Goal: Task Accomplishment & Management: Manage account settings

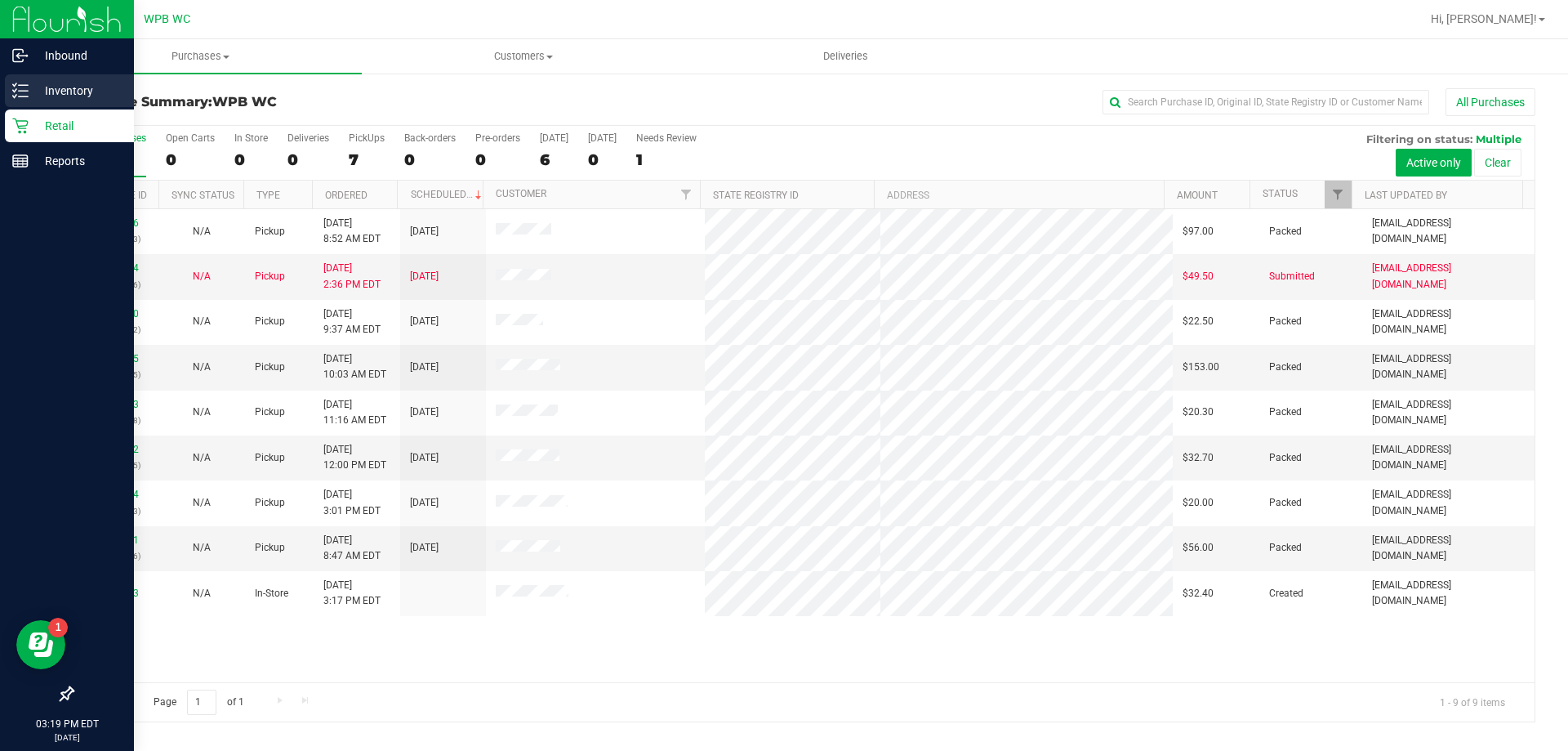
click at [29, 96] on p "Inventory" at bounding box center [77, 90] width 98 height 20
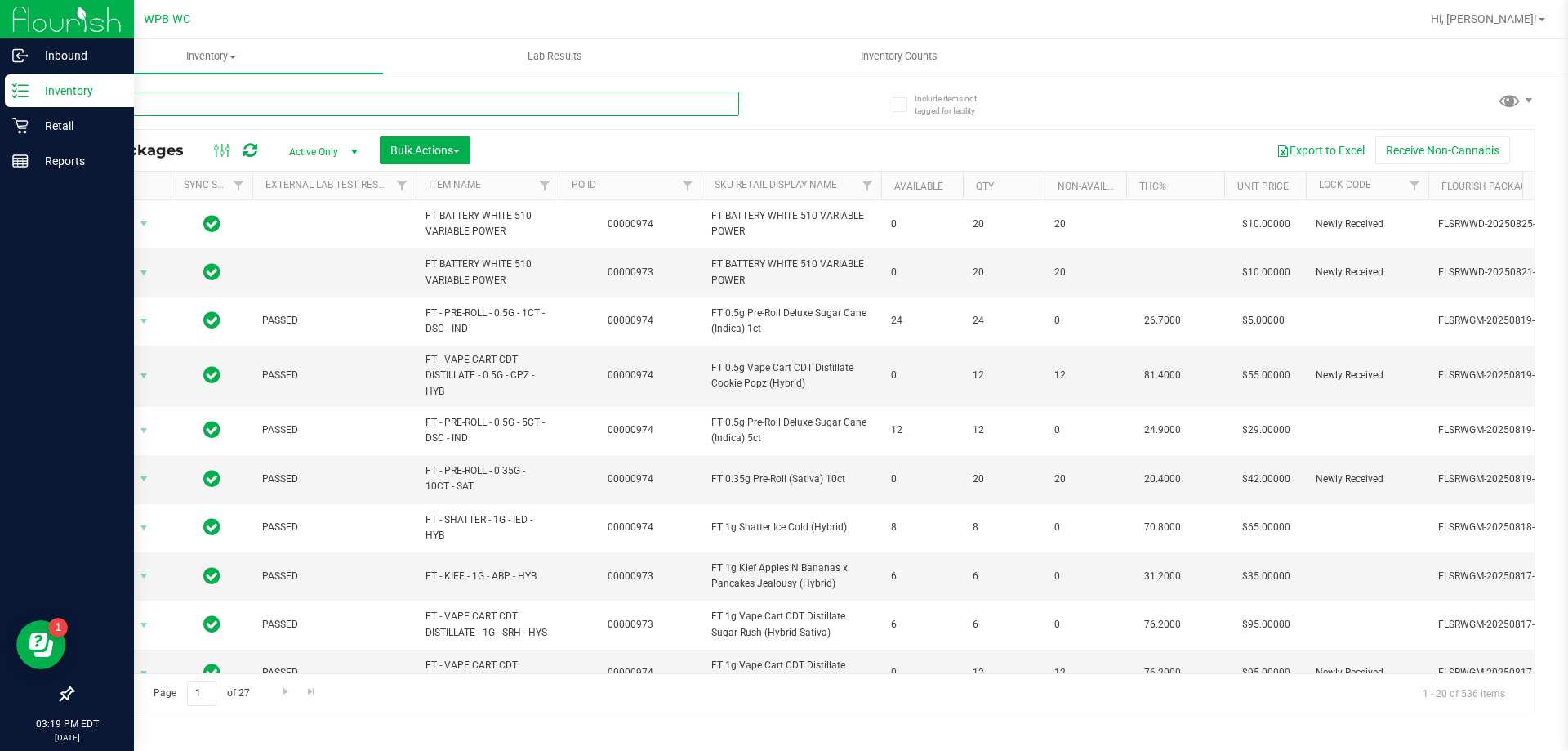
click at [311, 105] on input "text" at bounding box center [405, 103] width 667 height 24
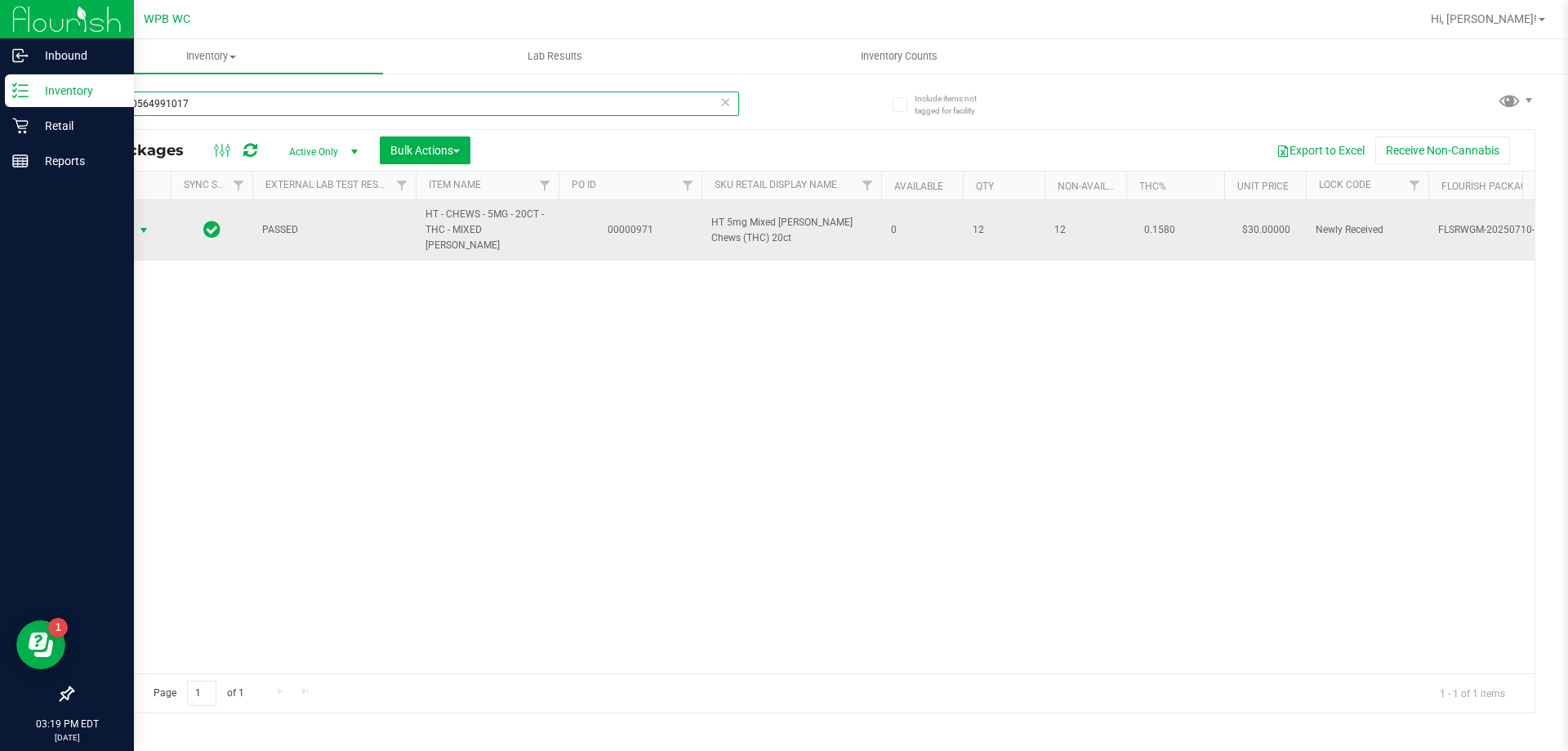
type input "4860400564991017"
click at [133, 227] on span "Action" at bounding box center [110, 230] width 44 height 23
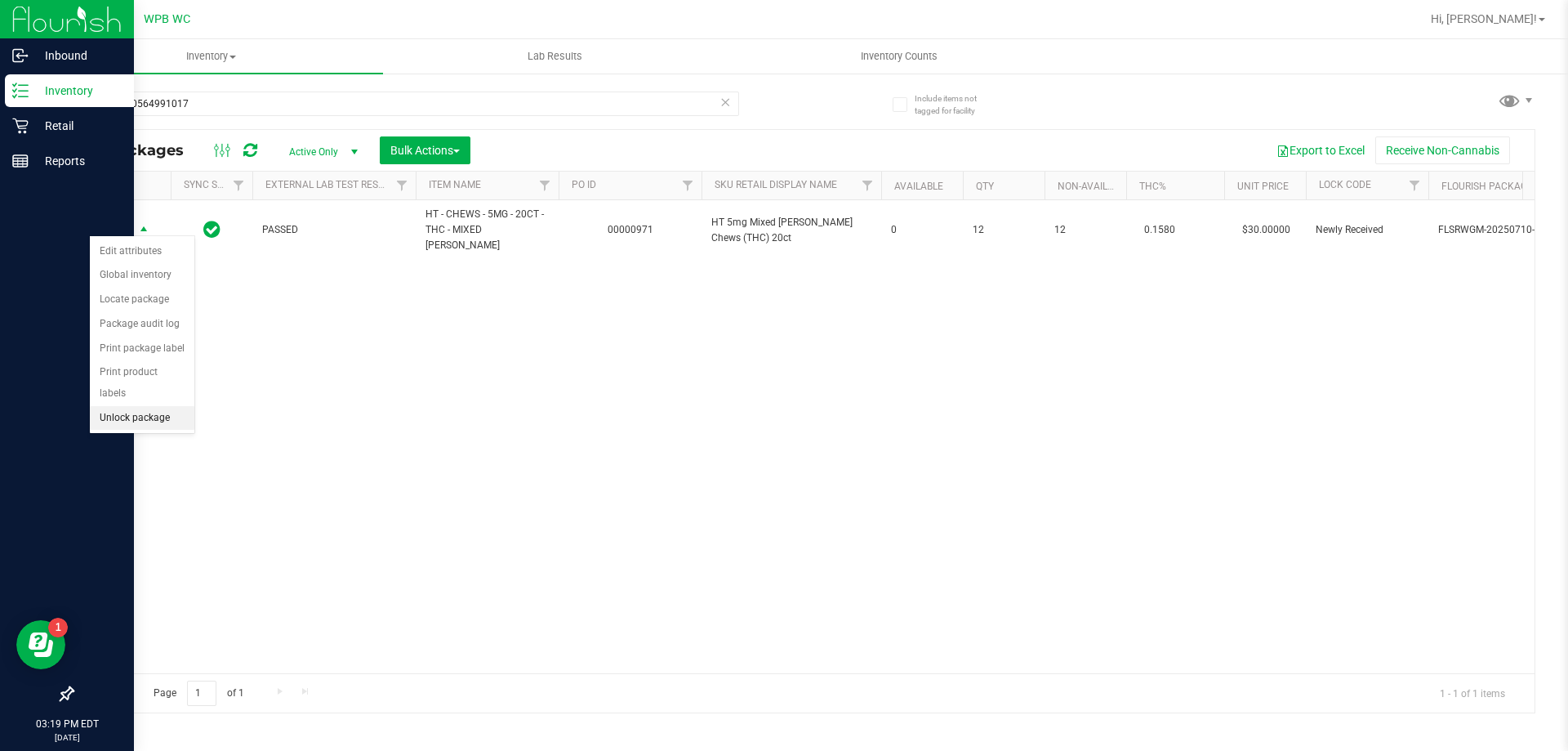
click at [144, 406] on li "Unlock package" at bounding box center [141, 418] width 104 height 24
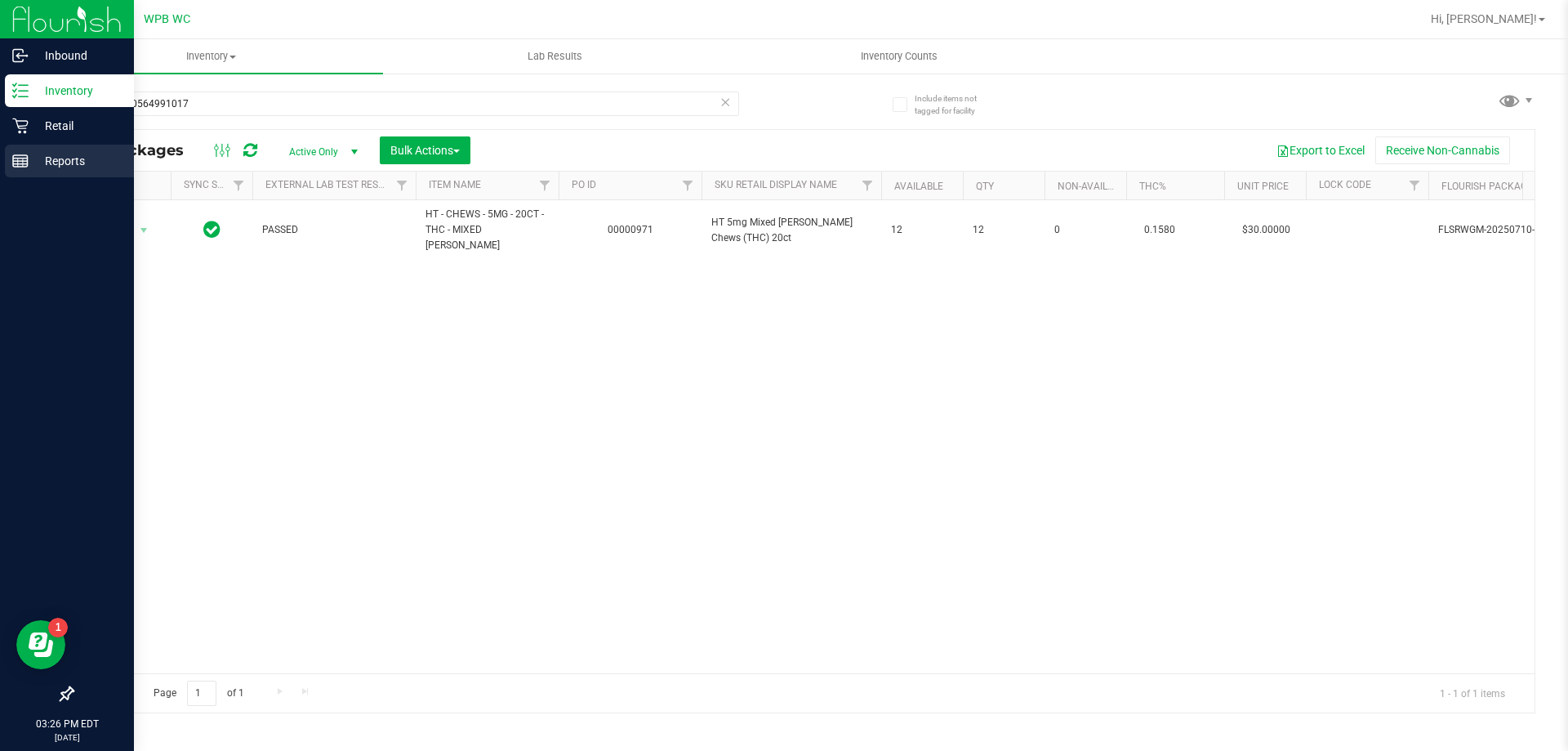
click at [51, 171] on div "Reports" at bounding box center [70, 161] width 129 height 33
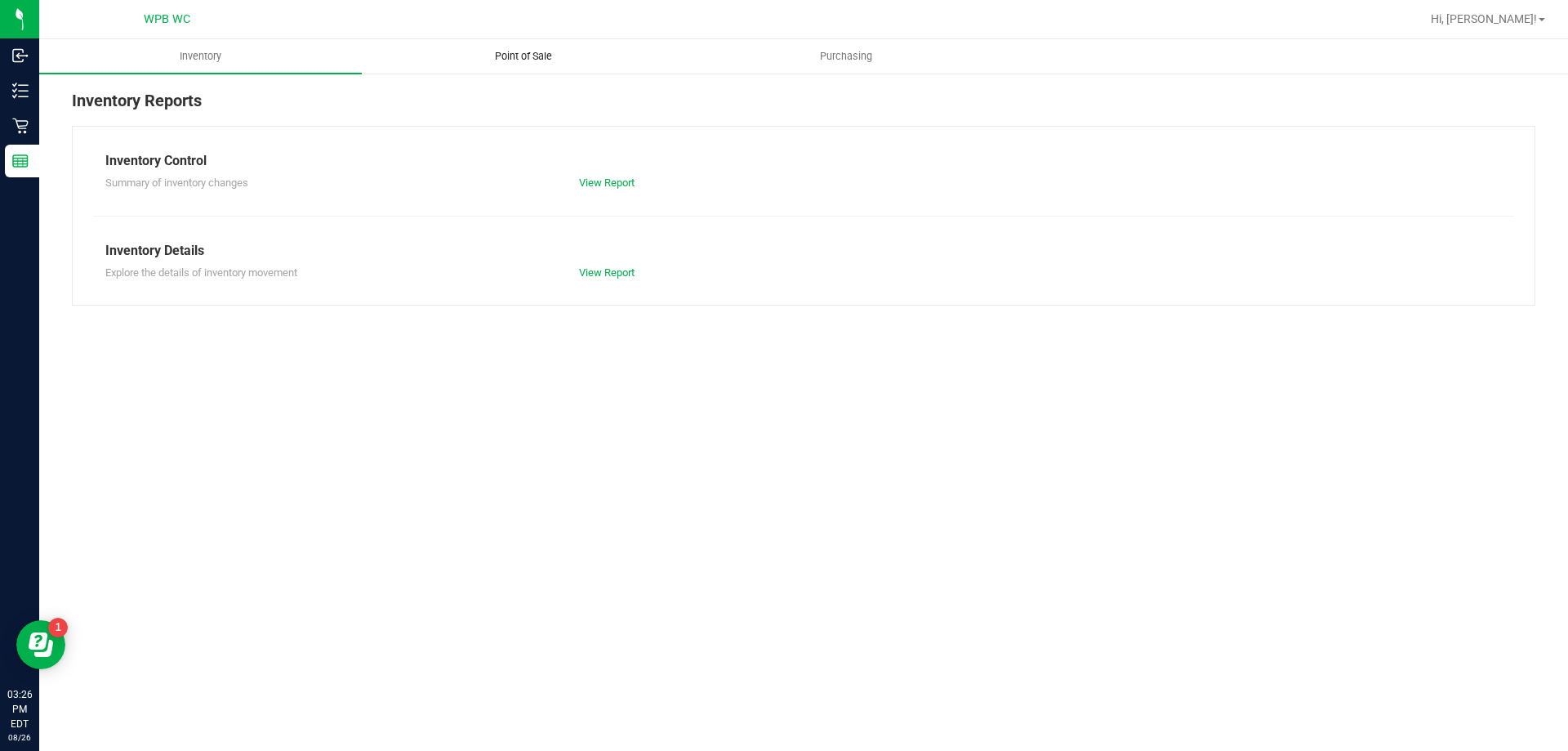
click at [524, 55] on span "Point of Sale" at bounding box center [524, 56] width 102 height 15
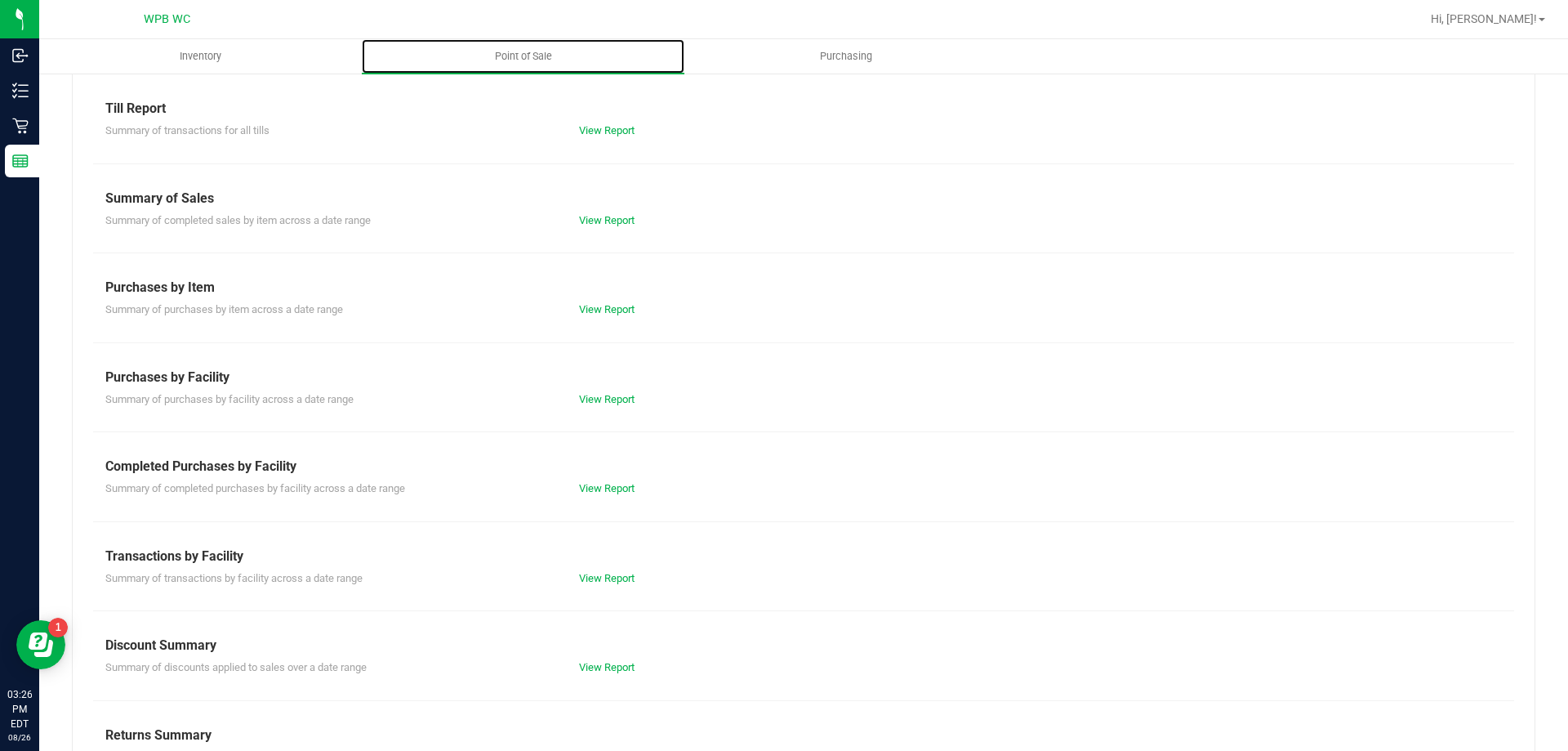
scroll to position [108, 0]
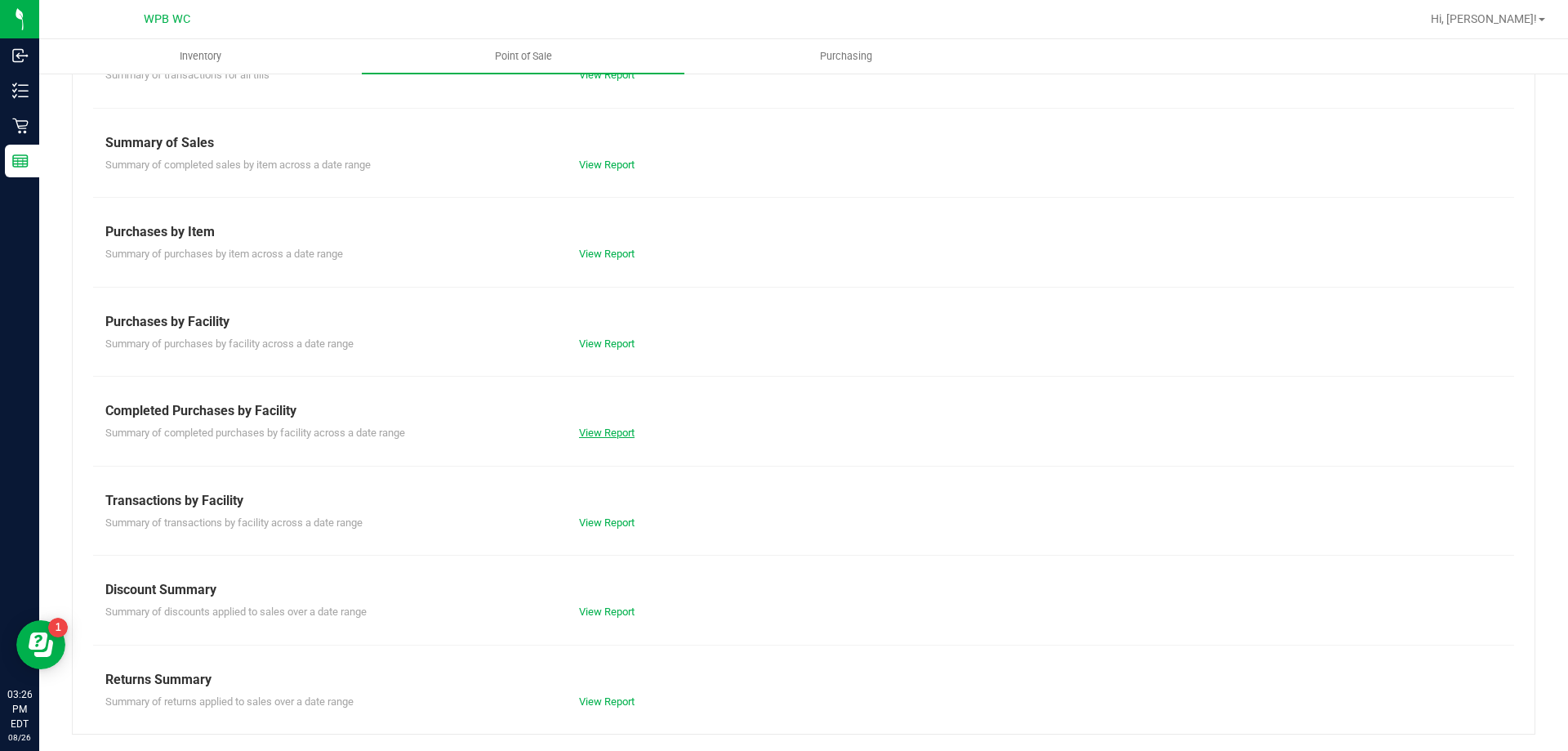
click at [580, 431] on link "View Report" at bounding box center [606, 432] width 55 height 12
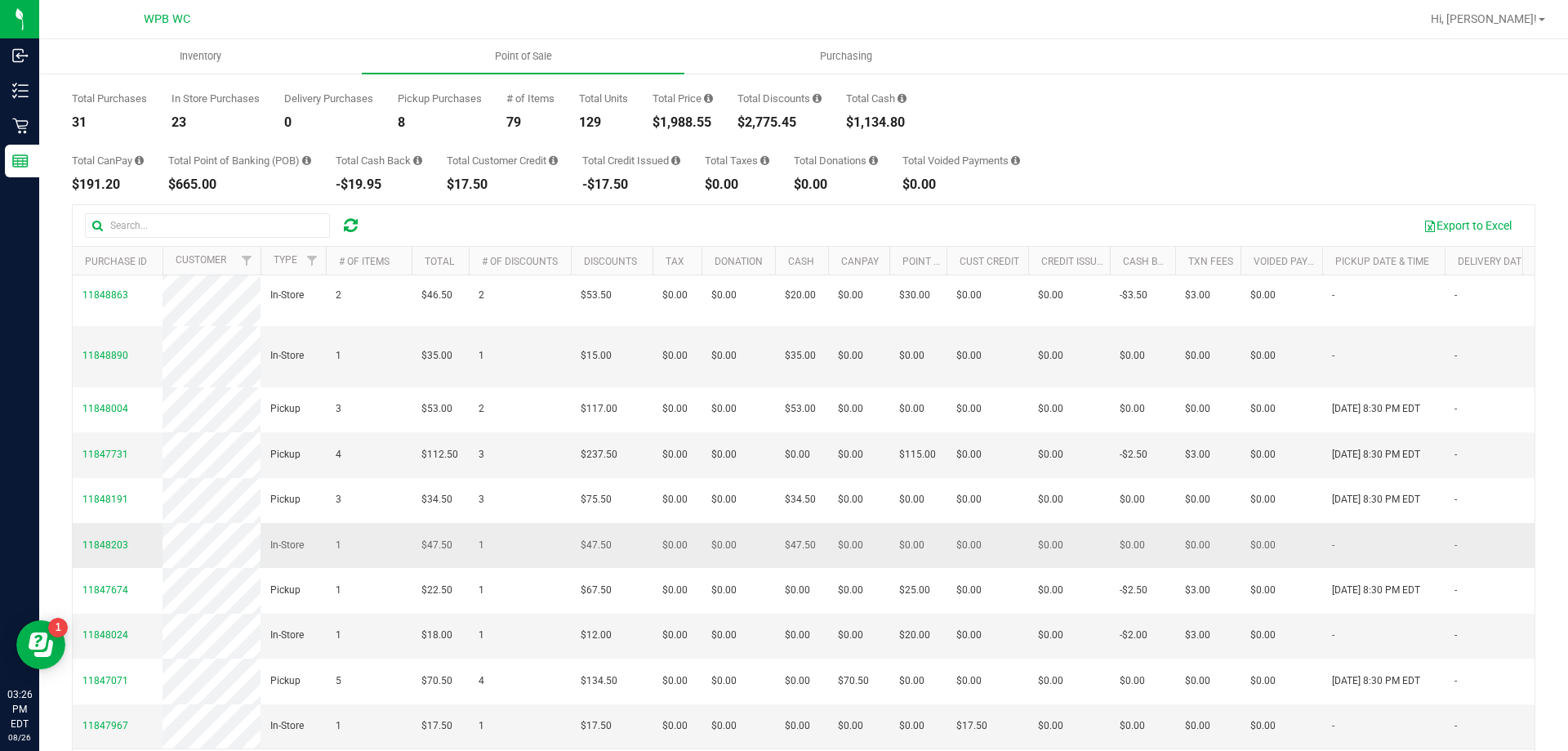
scroll to position [122, 0]
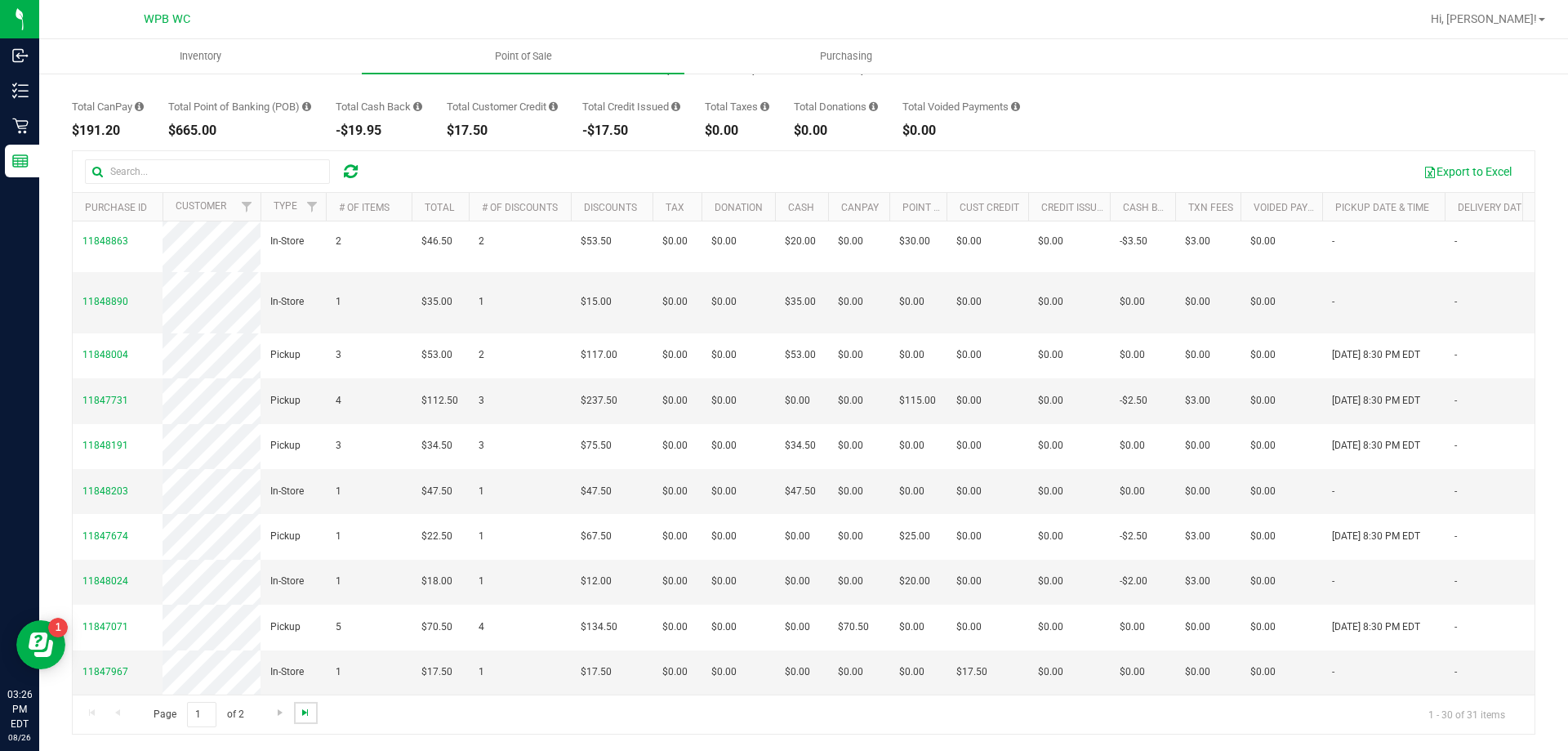
click at [301, 714] on span "Go to the last page" at bounding box center [305, 712] width 13 height 13
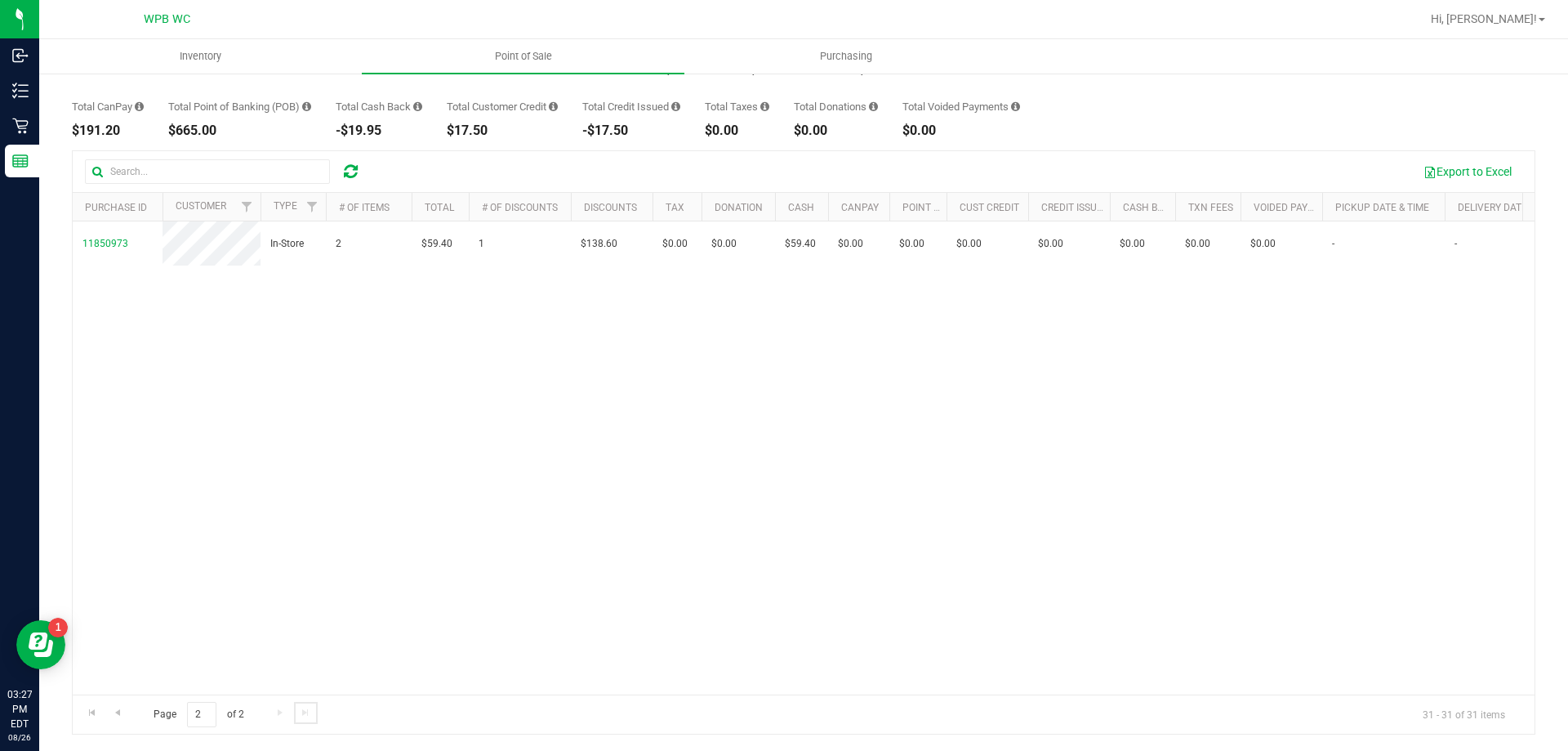
scroll to position [0, 0]
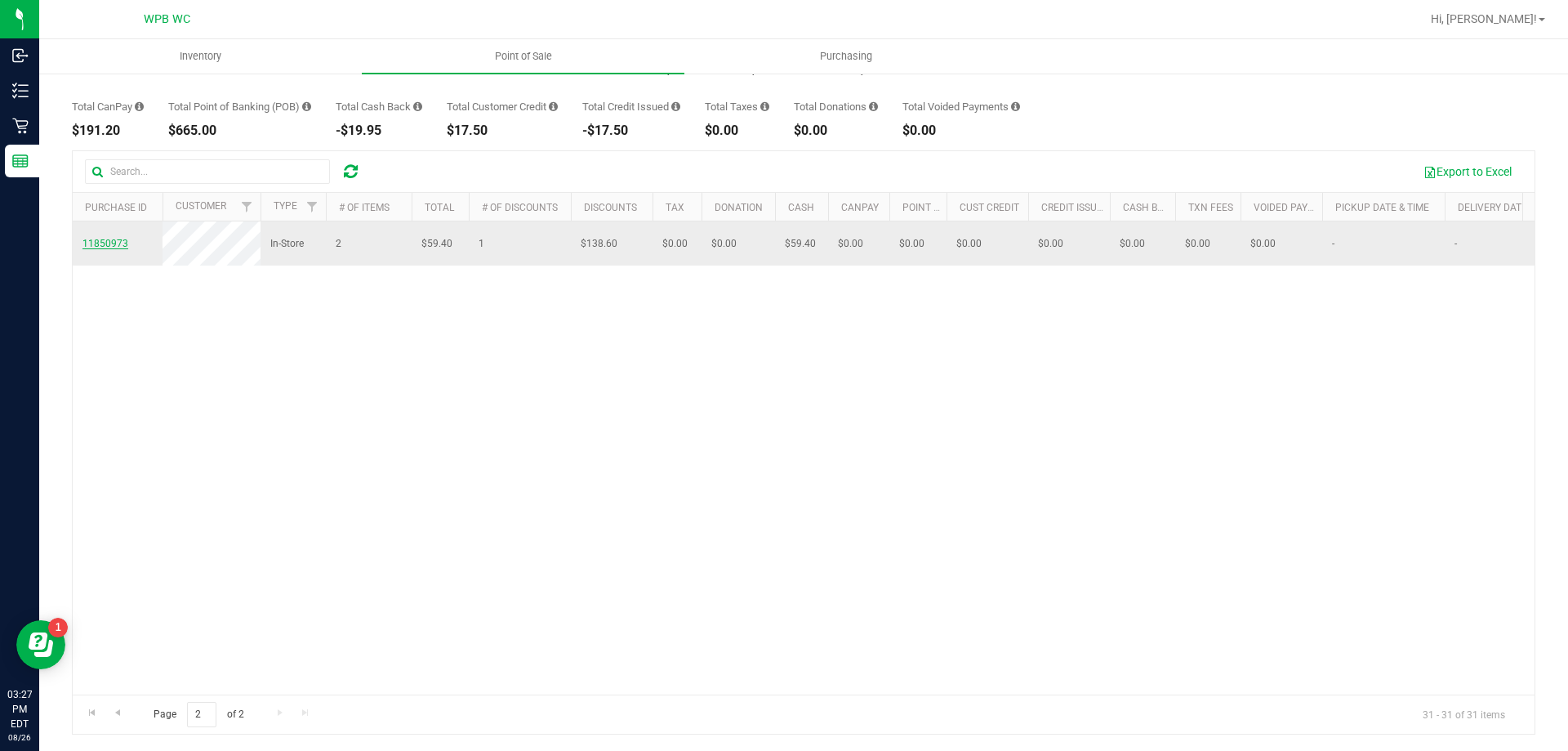
click at [116, 249] on span "11850973" at bounding box center [105, 243] width 46 height 11
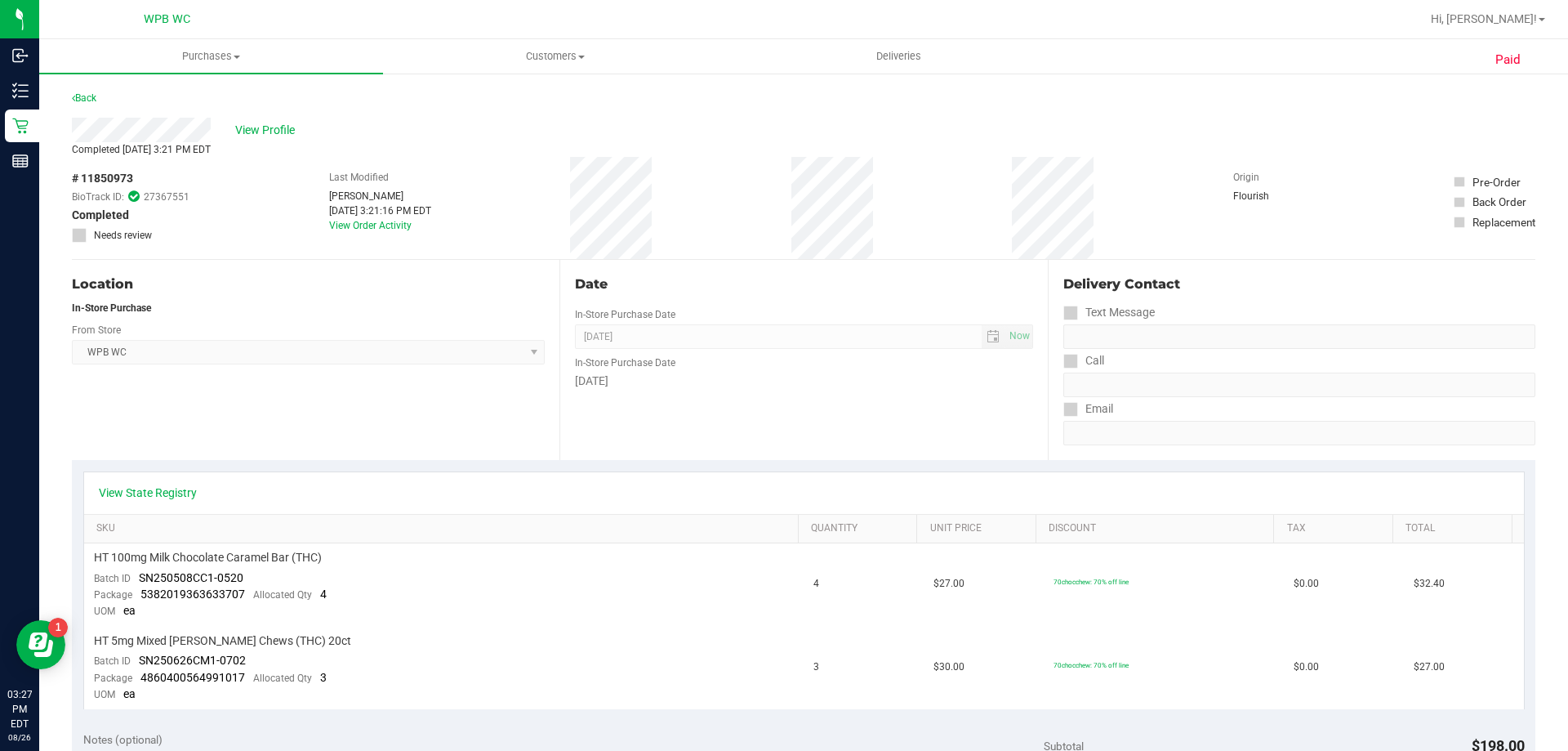
click at [110, 175] on span "# 11850973" at bounding box center [102, 178] width 61 height 17
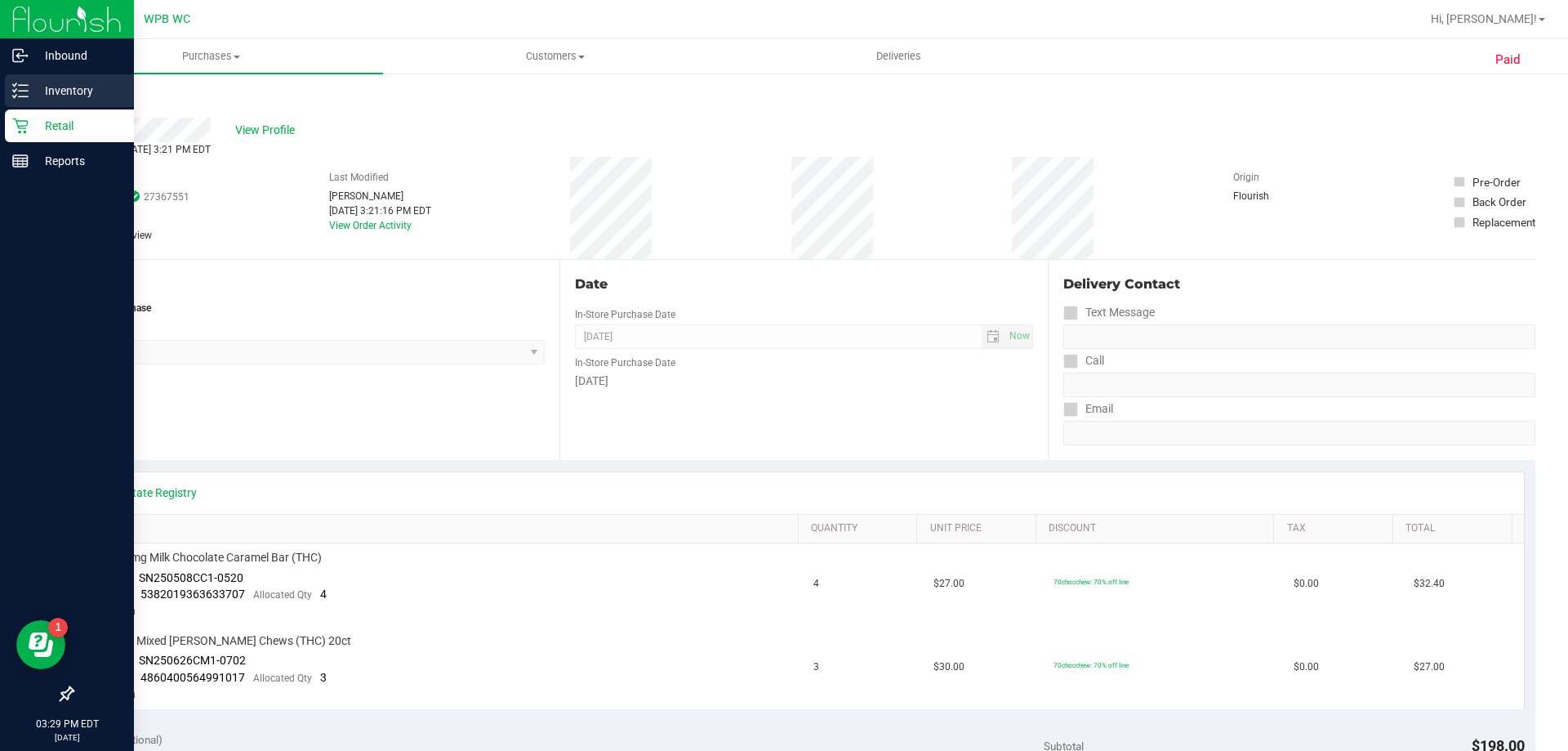
click at [82, 98] on p "Inventory" at bounding box center [77, 90] width 98 height 20
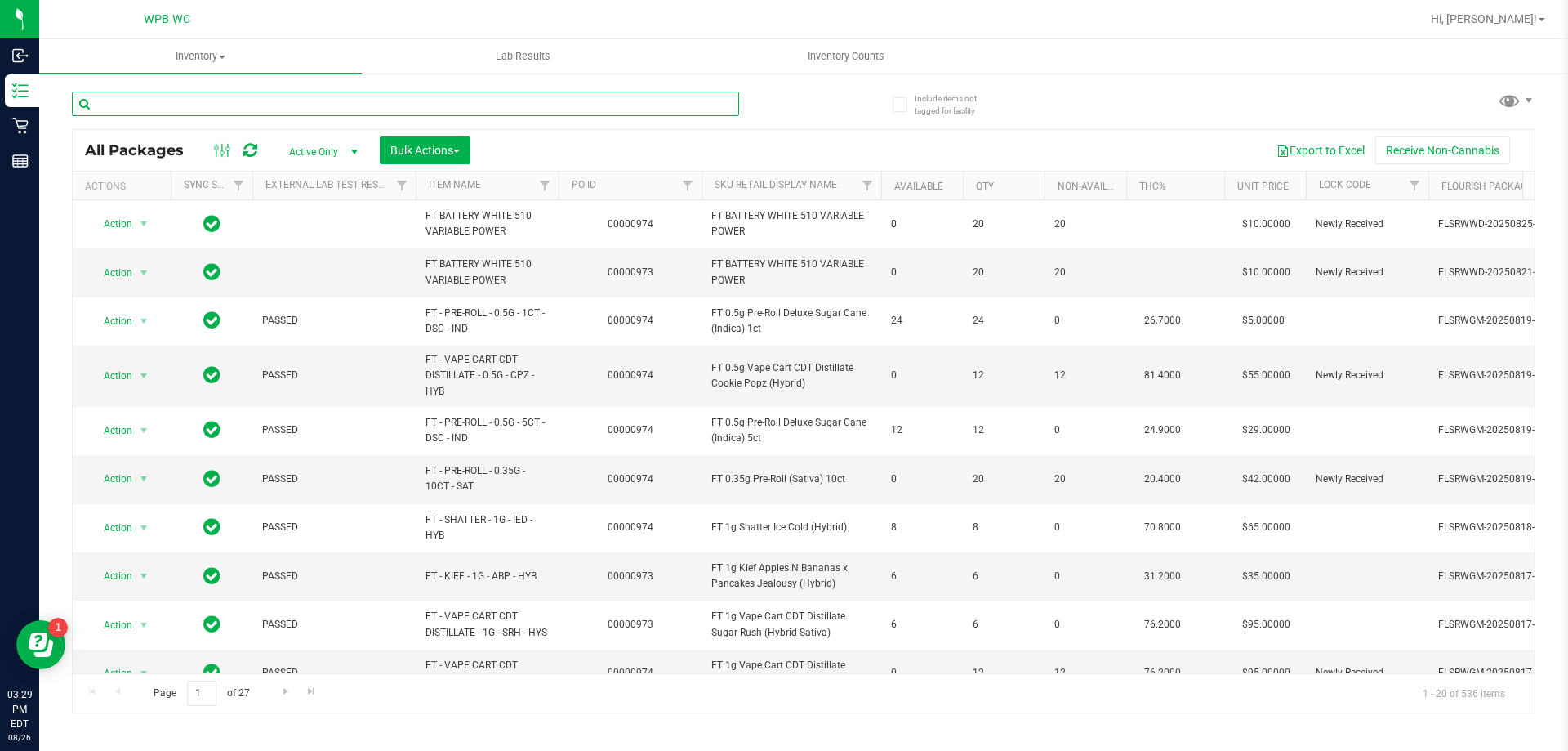
click at [183, 109] on input "text" at bounding box center [405, 103] width 667 height 24
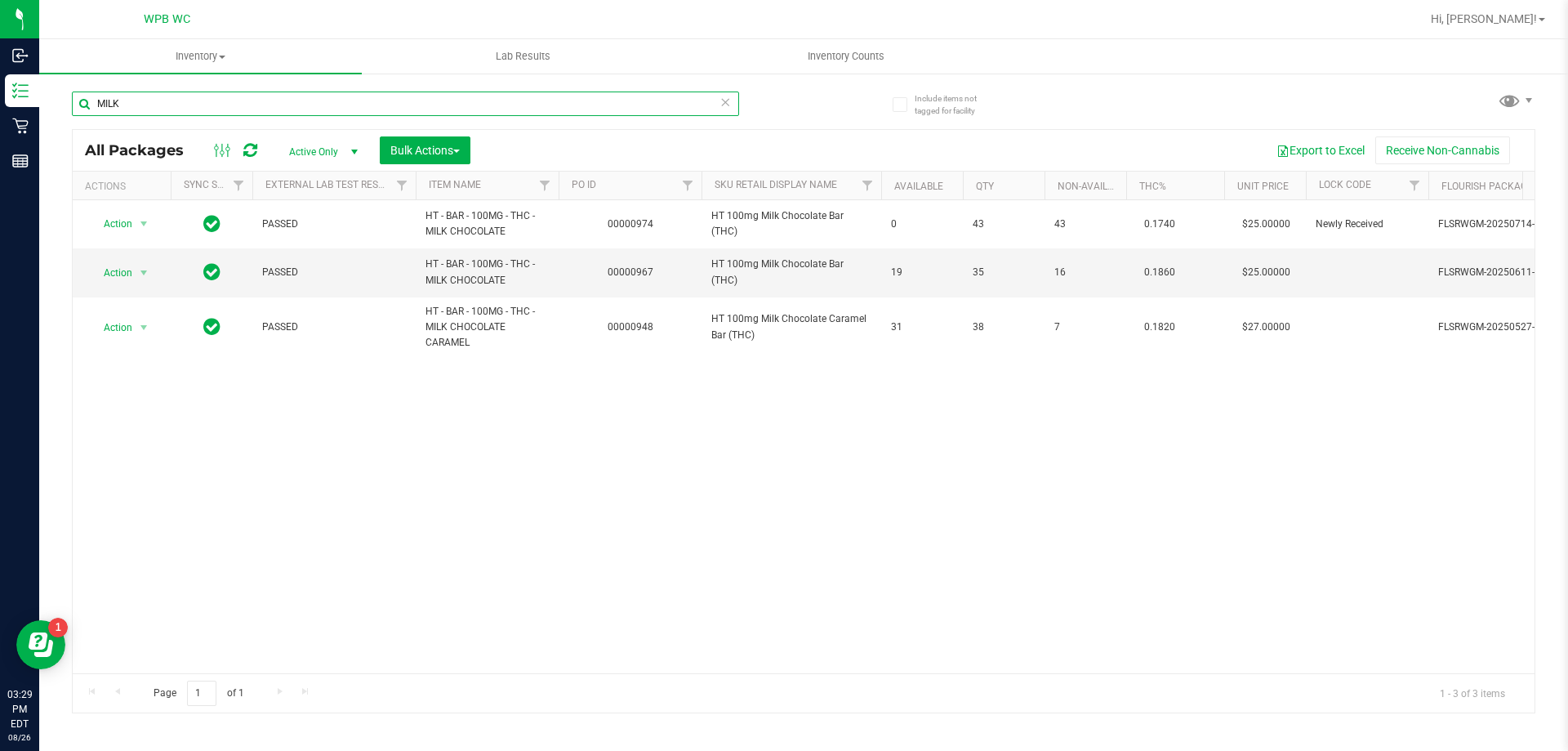
type input "MILK"
click at [709, 455] on div "Action Action Edit attributes Global inventory Locate package Package audit log…" at bounding box center [803, 436] width 1462 height 473
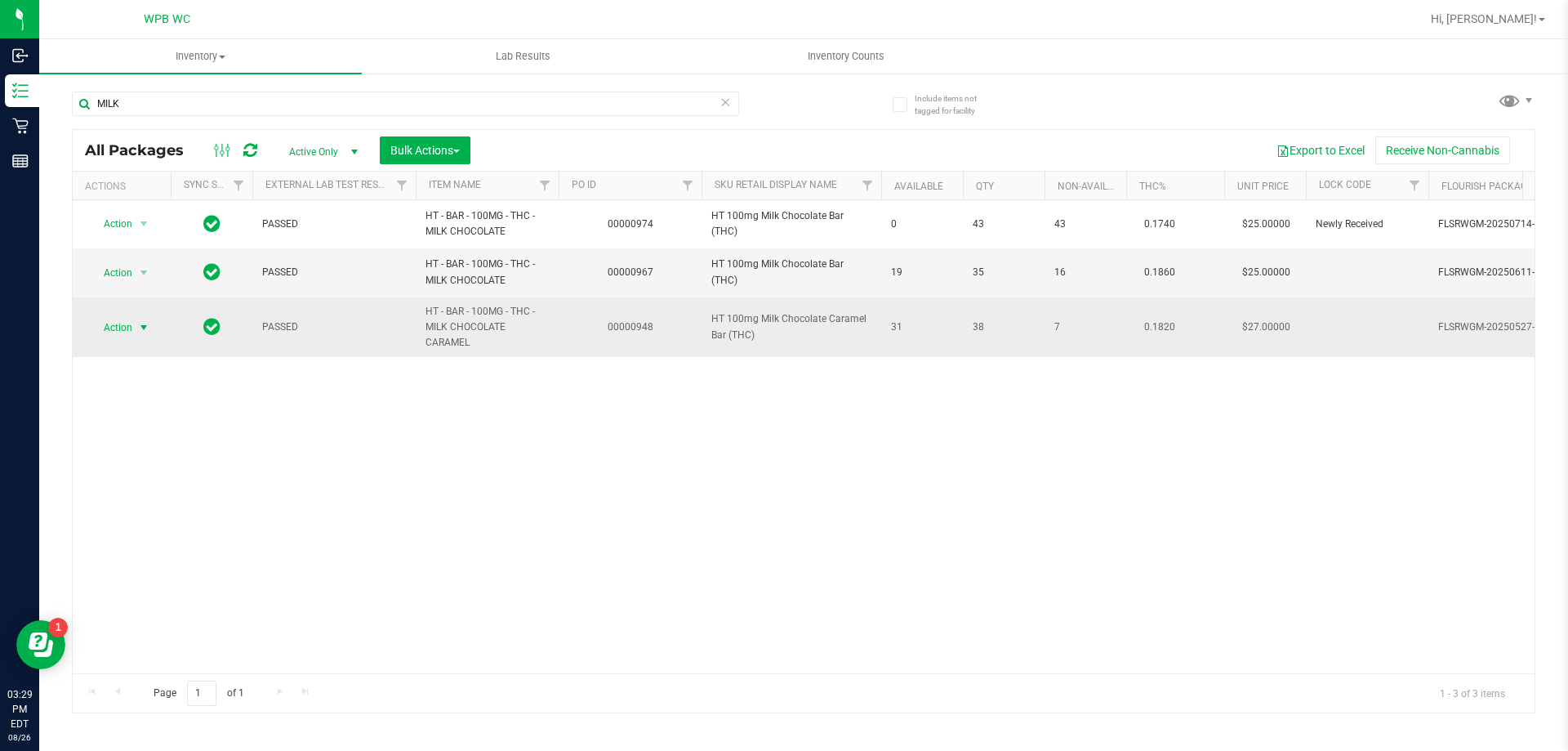
click at [126, 327] on span "Action" at bounding box center [110, 327] width 44 height 23
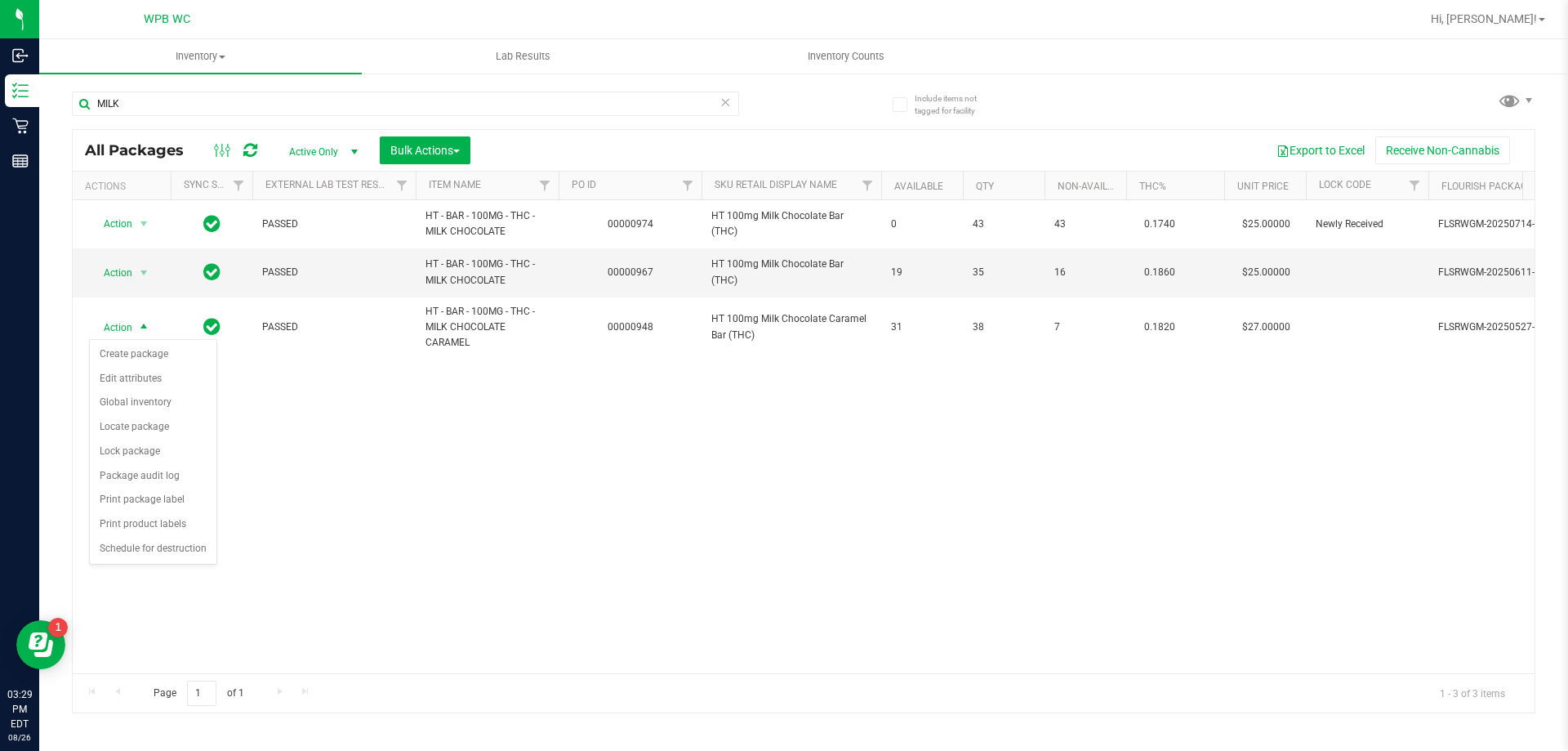
click at [420, 500] on div "Action Action Edit attributes Global inventory Locate package Package audit log…" at bounding box center [803, 436] width 1462 height 473
click at [1527, 26] on link "Hi, [PERSON_NAME]!" at bounding box center [1488, 19] width 127 height 17
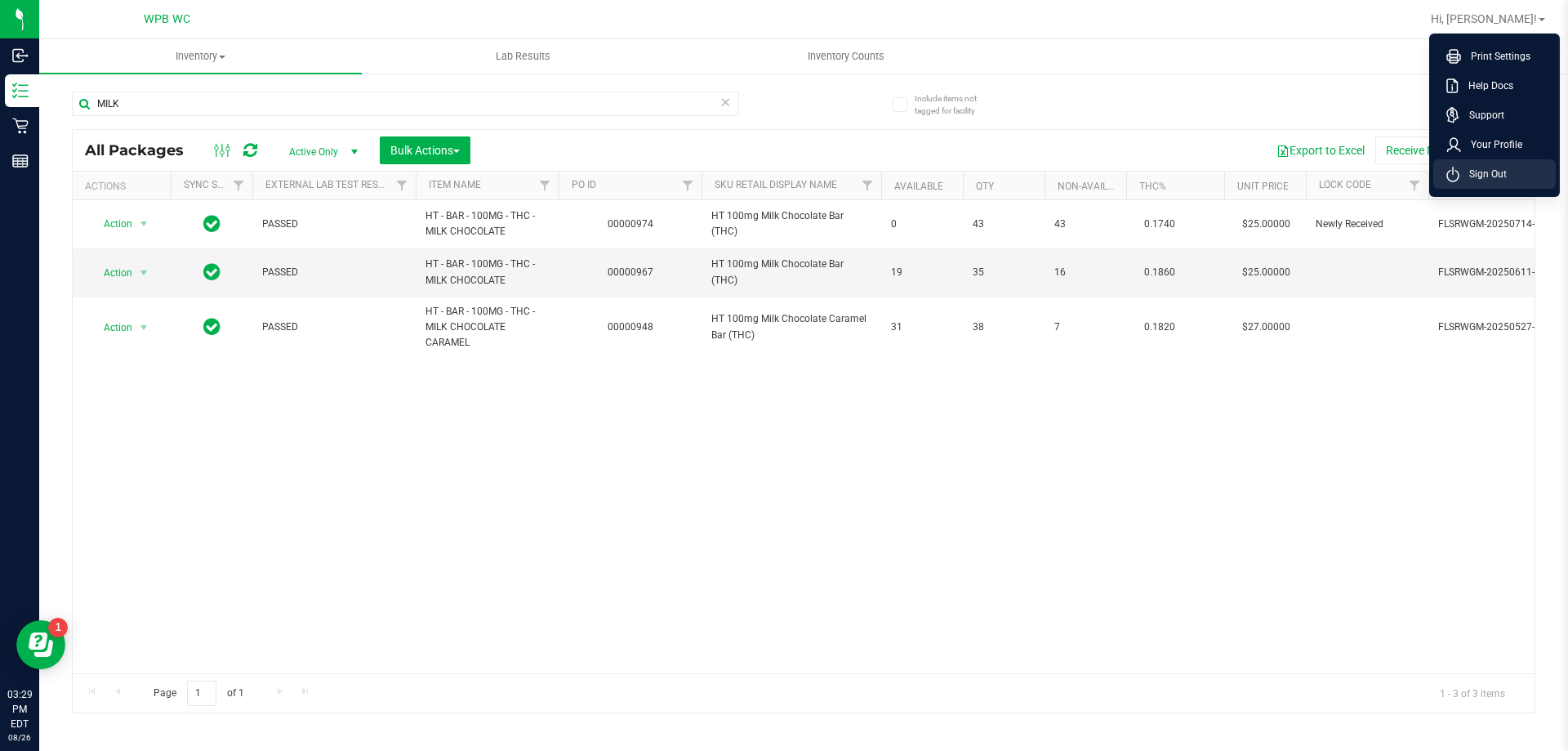
click at [1493, 172] on span "Sign Out" at bounding box center [1483, 174] width 47 height 16
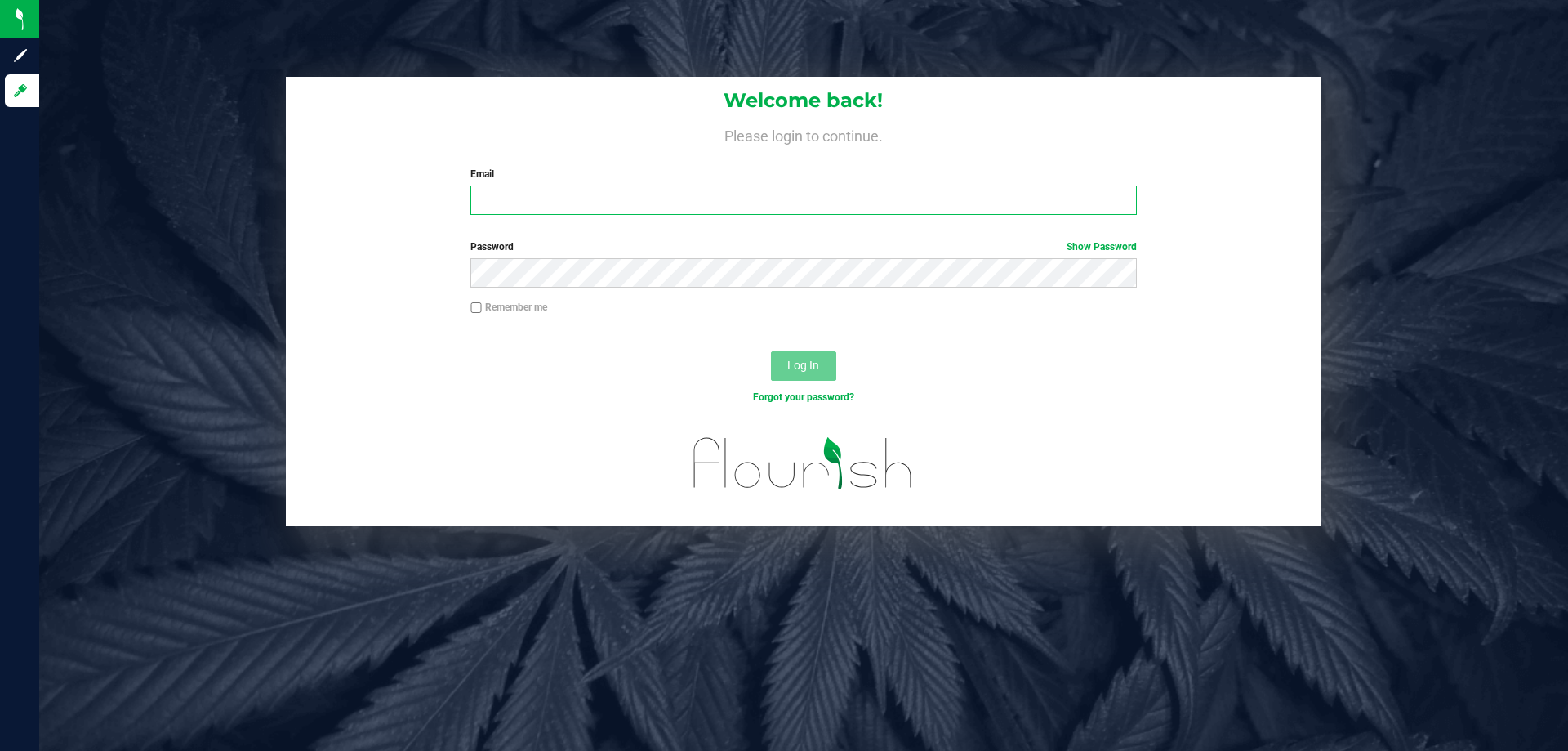
click at [653, 203] on input "Email" at bounding box center [803, 200] width 666 height 29
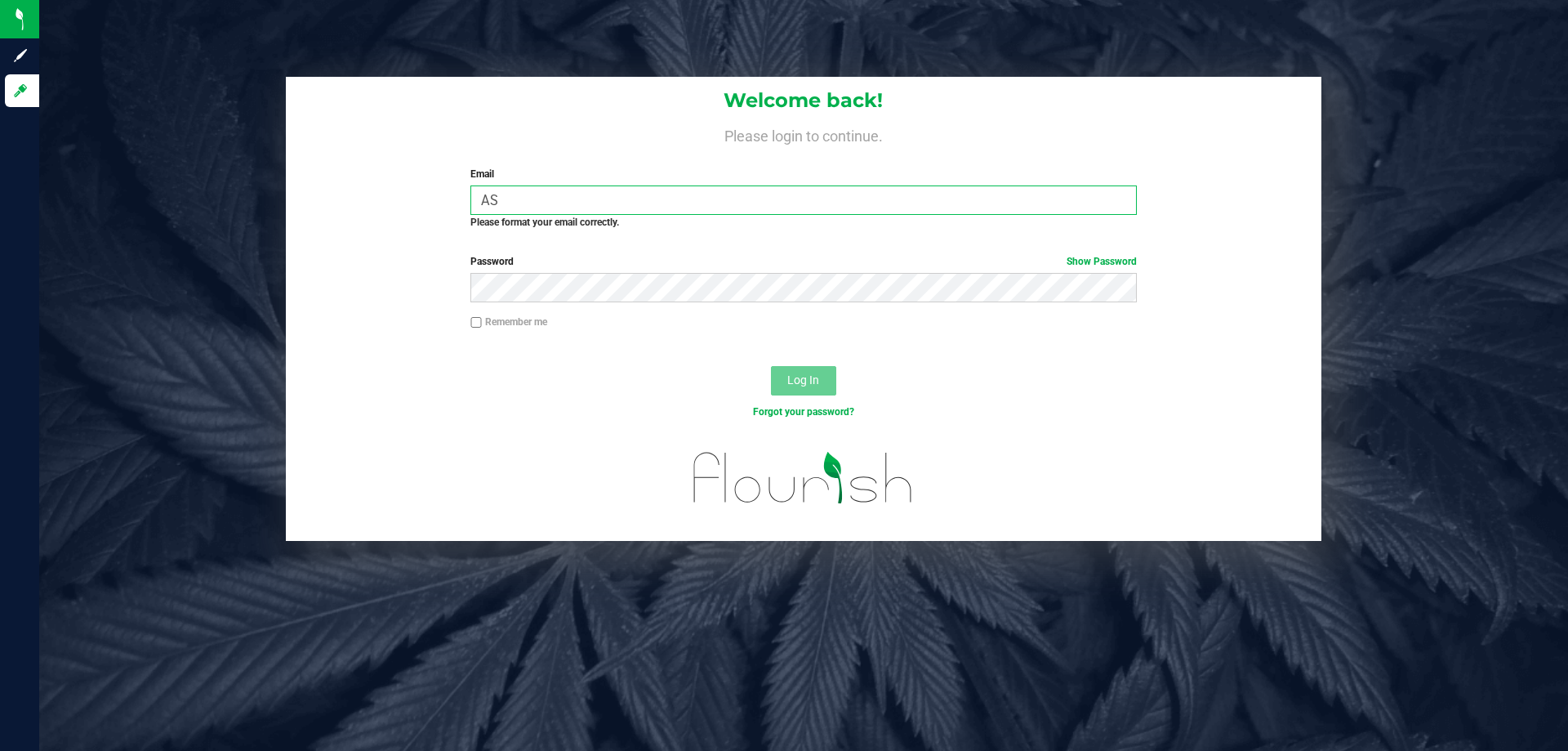
type input "A"
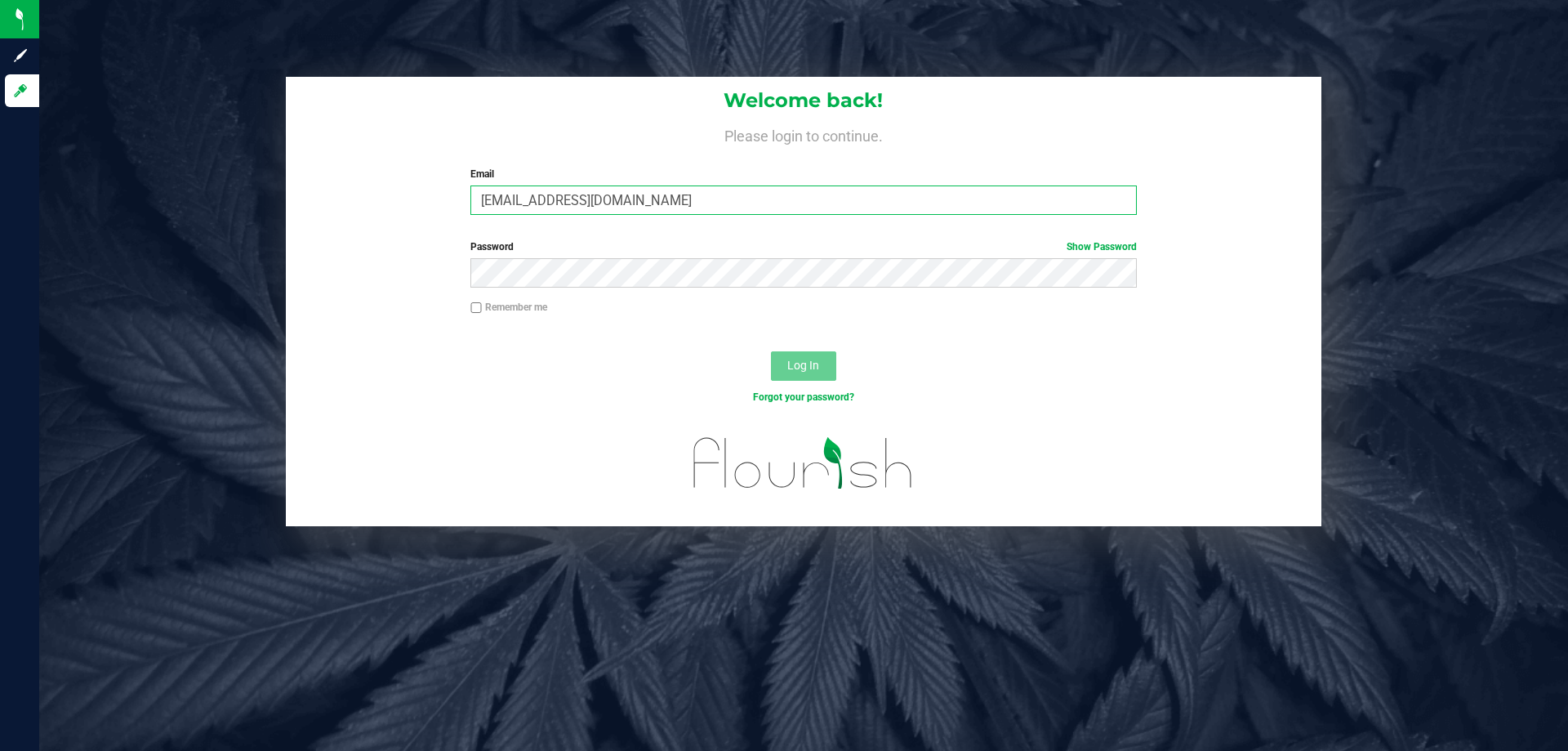
type input "asainthilaire@liveparallel.com"
click at [771, 351] on button "Log In" at bounding box center [803, 366] width 65 height 29
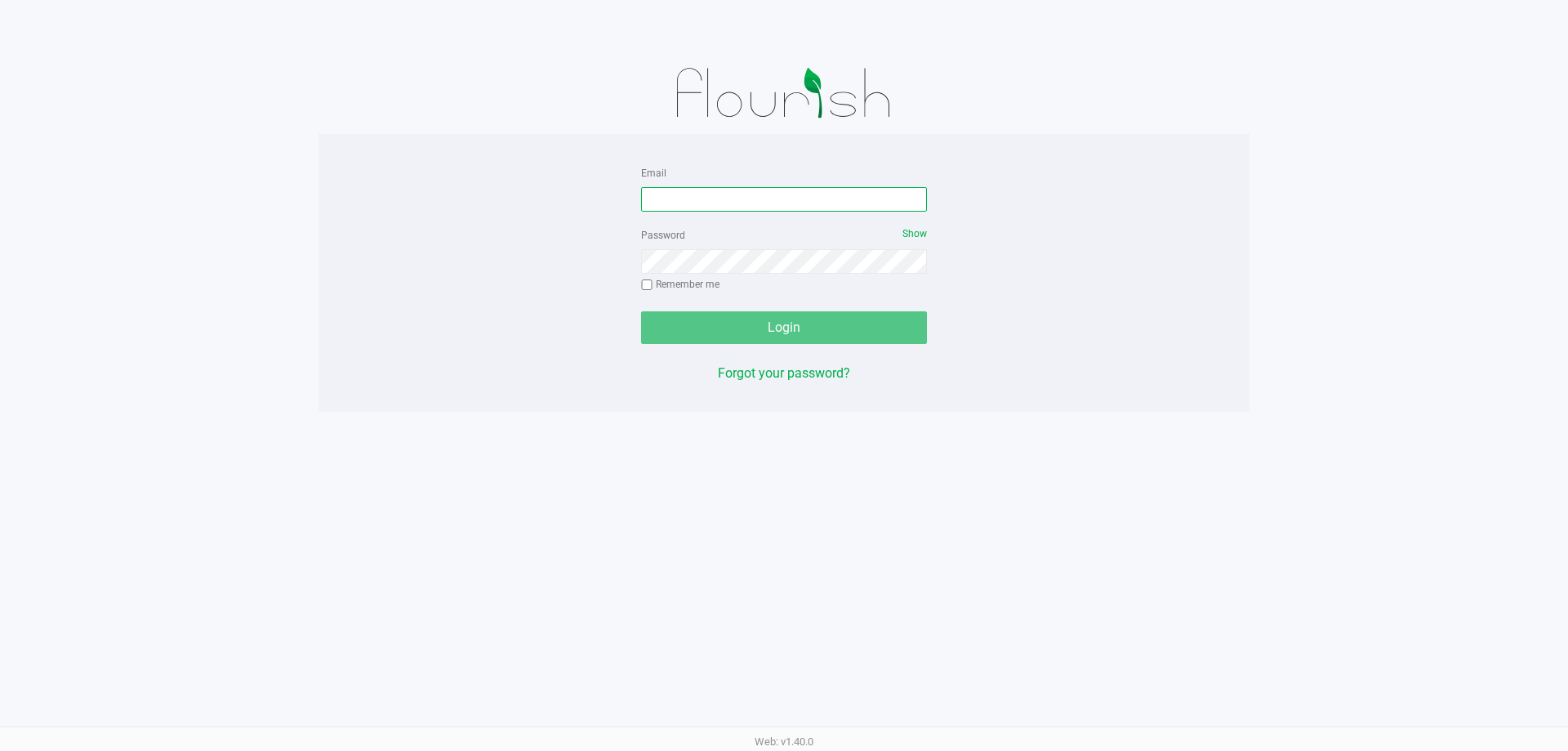
click at [836, 207] on input "Email" at bounding box center [784, 199] width 286 height 24
type input "A"
type input "asainthilaire@liveparallel.com"
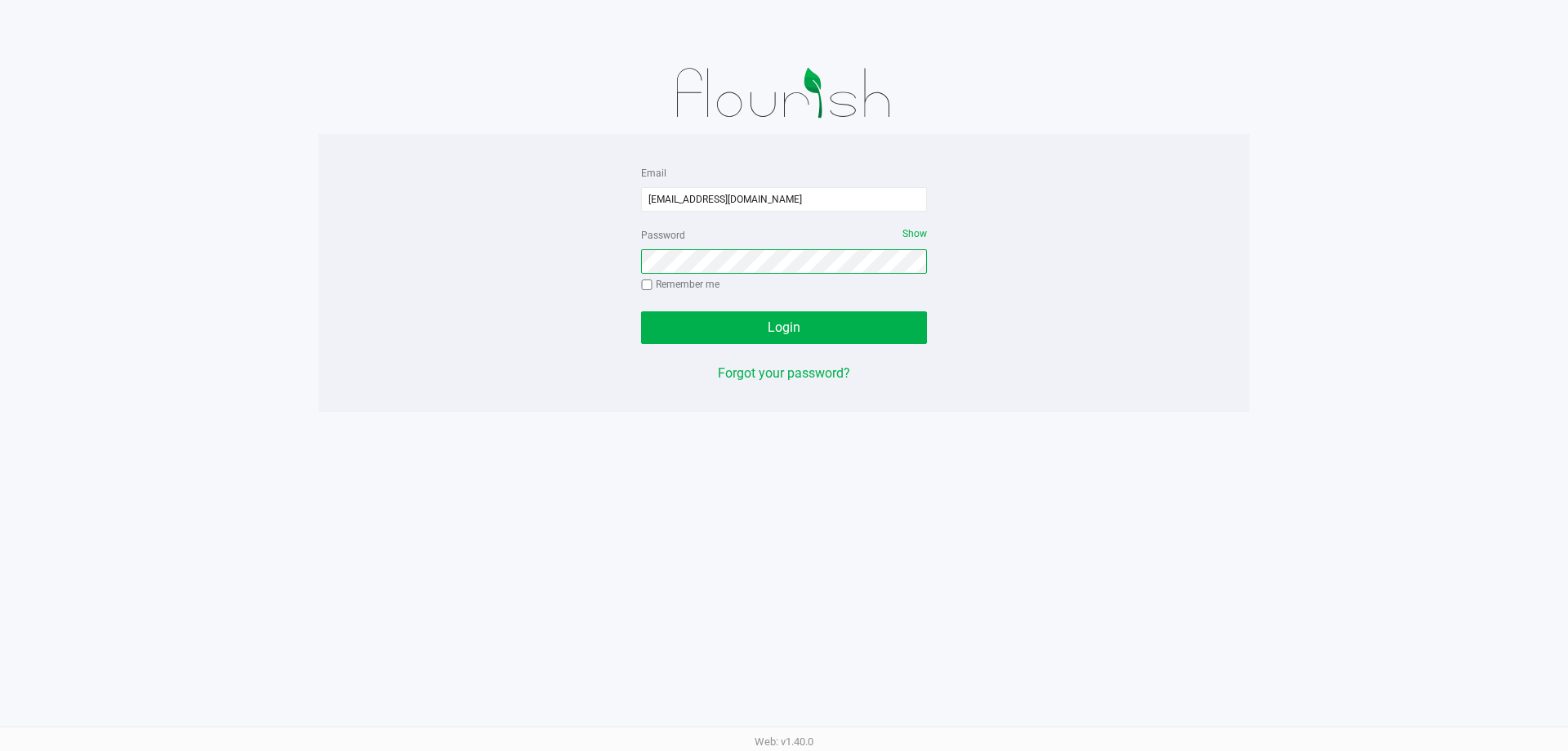
click at [641, 311] on button "Login" at bounding box center [784, 327] width 286 height 33
